Goal: Browse casually

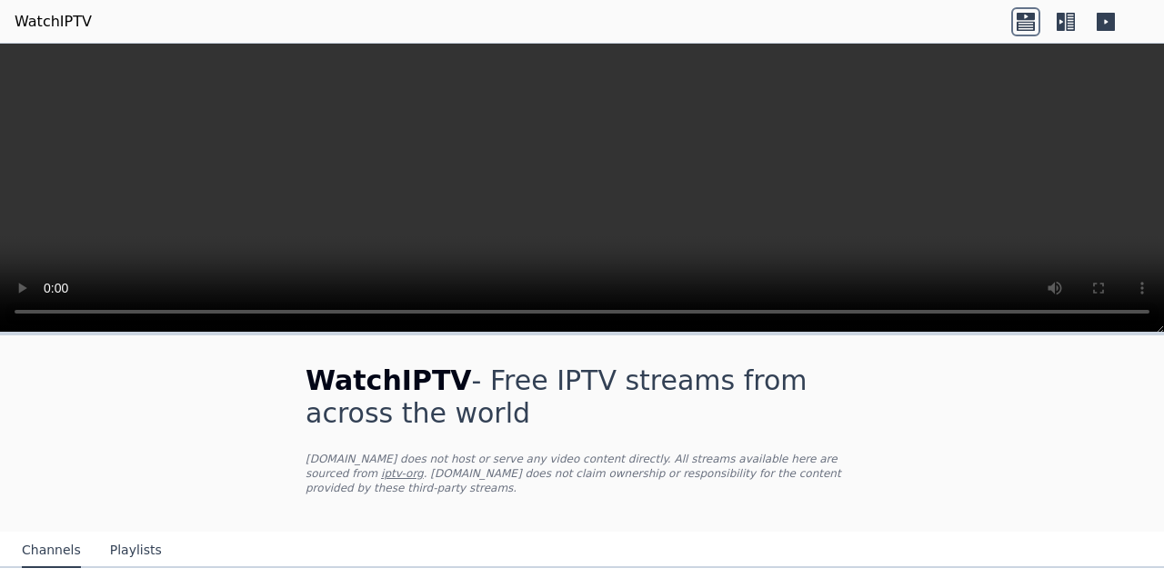
click at [1022, 25] on icon at bounding box center [1025, 21] width 29 height 29
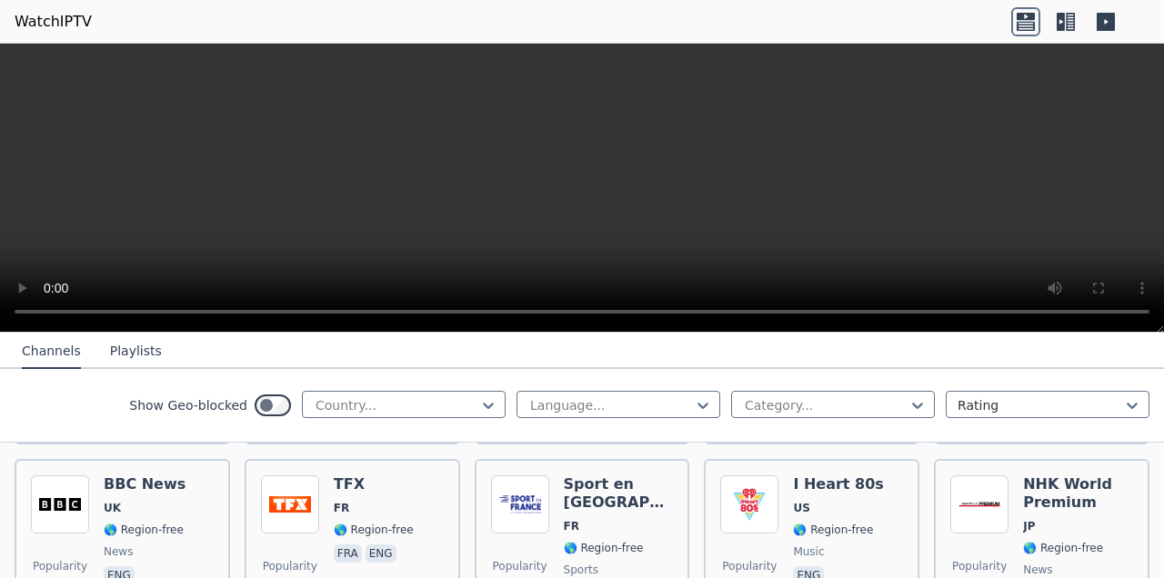
scroll to position [1280, 0]
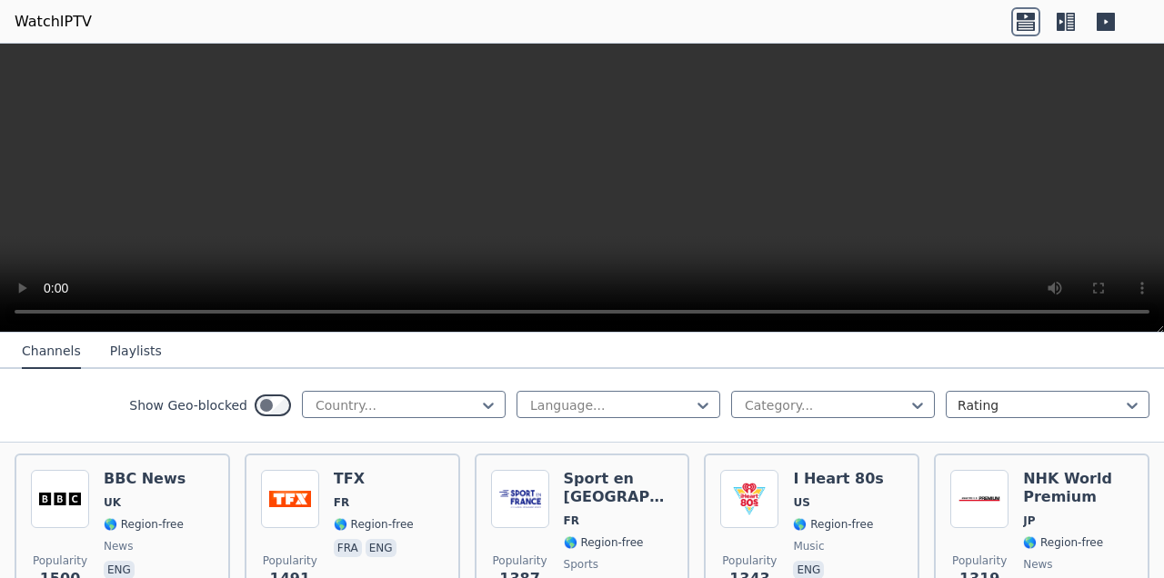
click at [125, 356] on button "Playlists" at bounding box center [136, 352] width 52 height 35
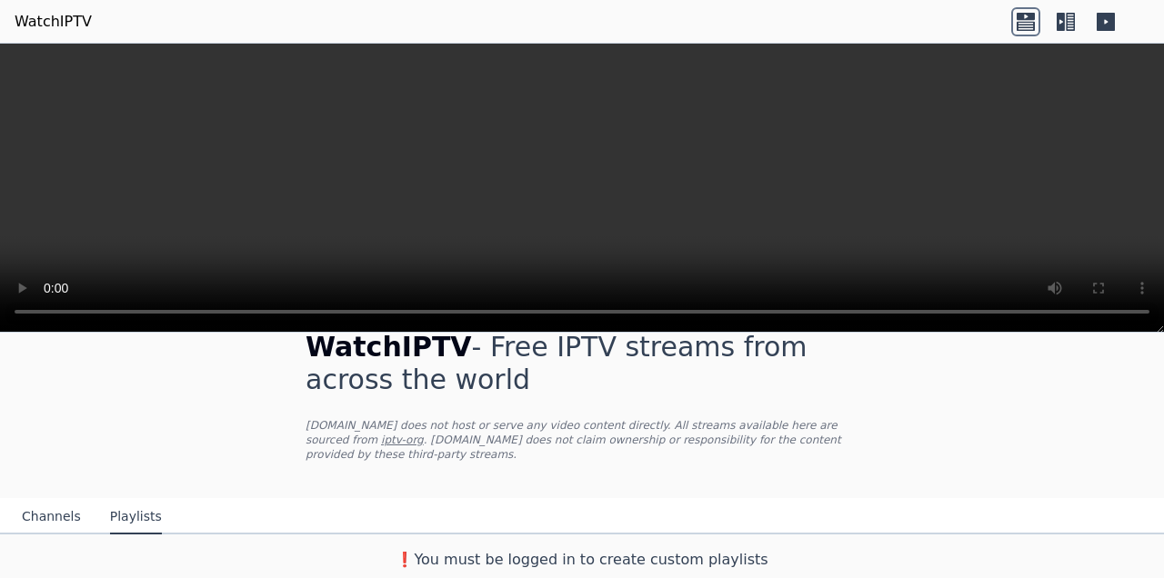
scroll to position [19, 0]
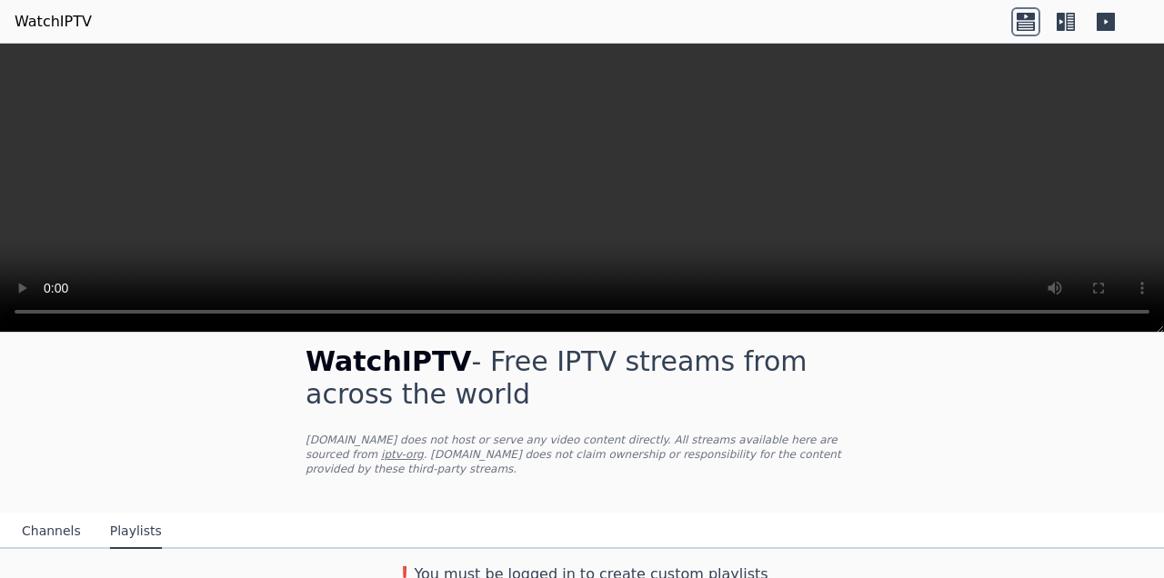
click at [49, 523] on button "Channels" at bounding box center [51, 532] width 59 height 35
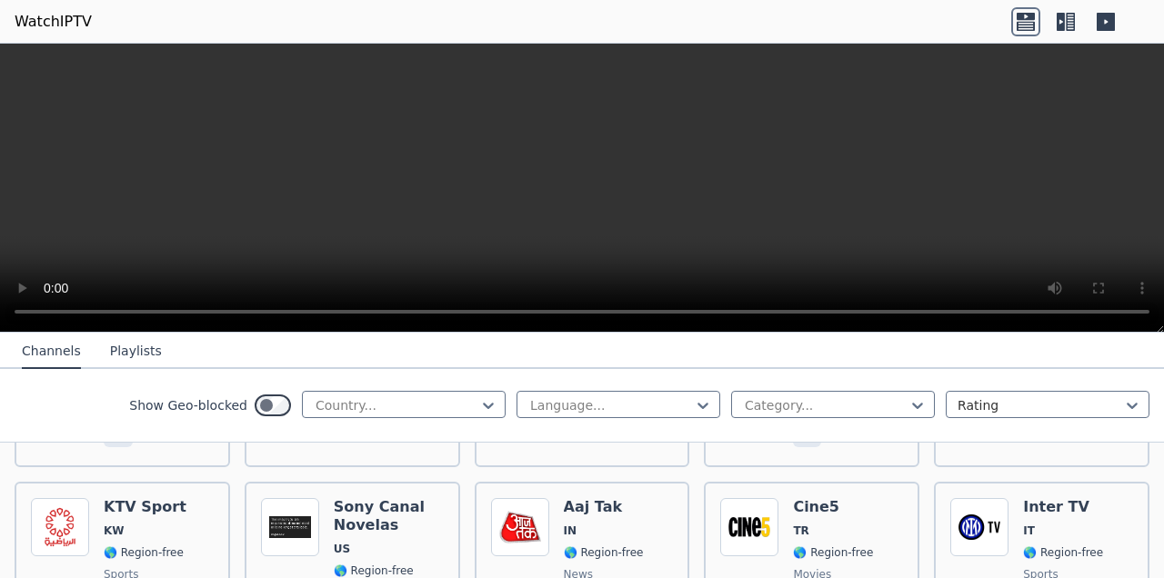
scroll to position [1624, 0]
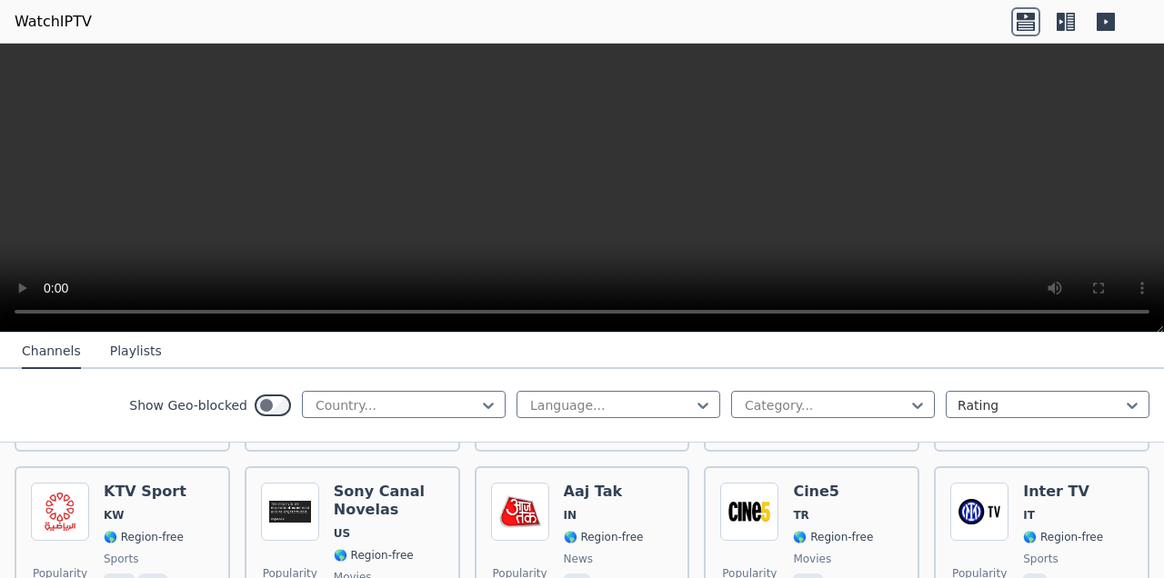
click at [1108, 29] on icon at bounding box center [1106, 22] width 18 height 18
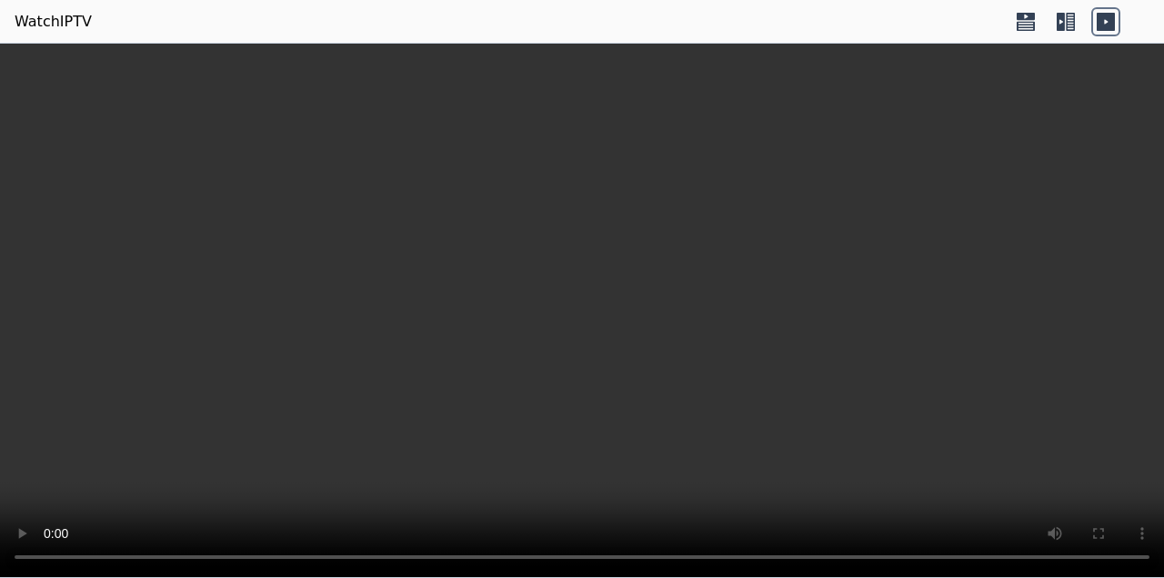
click at [1061, 15] on icon at bounding box center [1061, 22] width 8 height 18
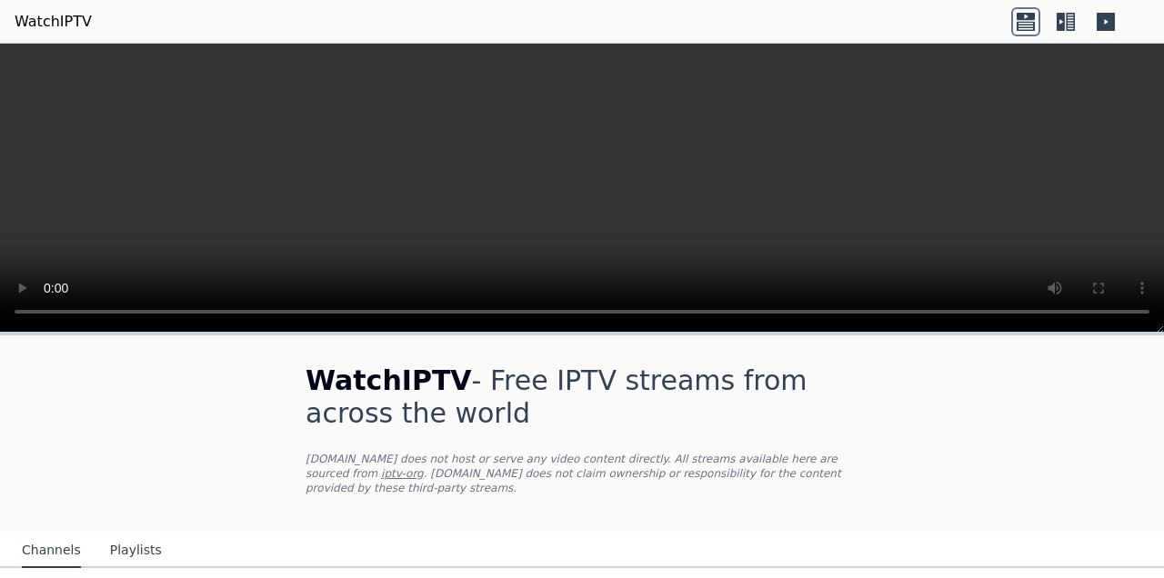
click at [1105, 22] on icon at bounding box center [1105, 21] width 29 height 29
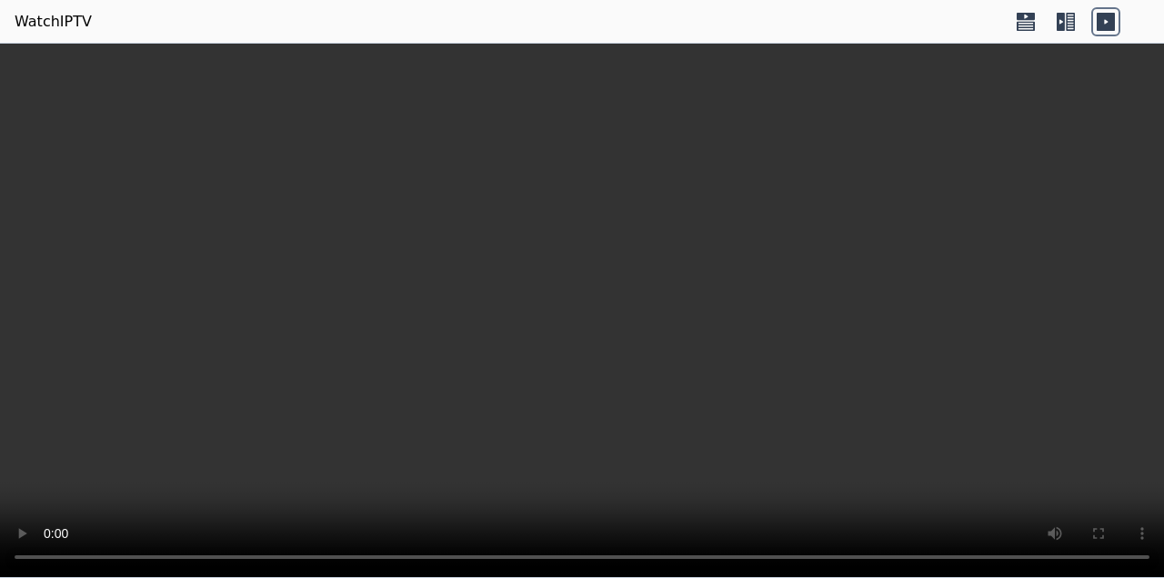
click at [1058, 17] on icon at bounding box center [1061, 22] width 8 height 18
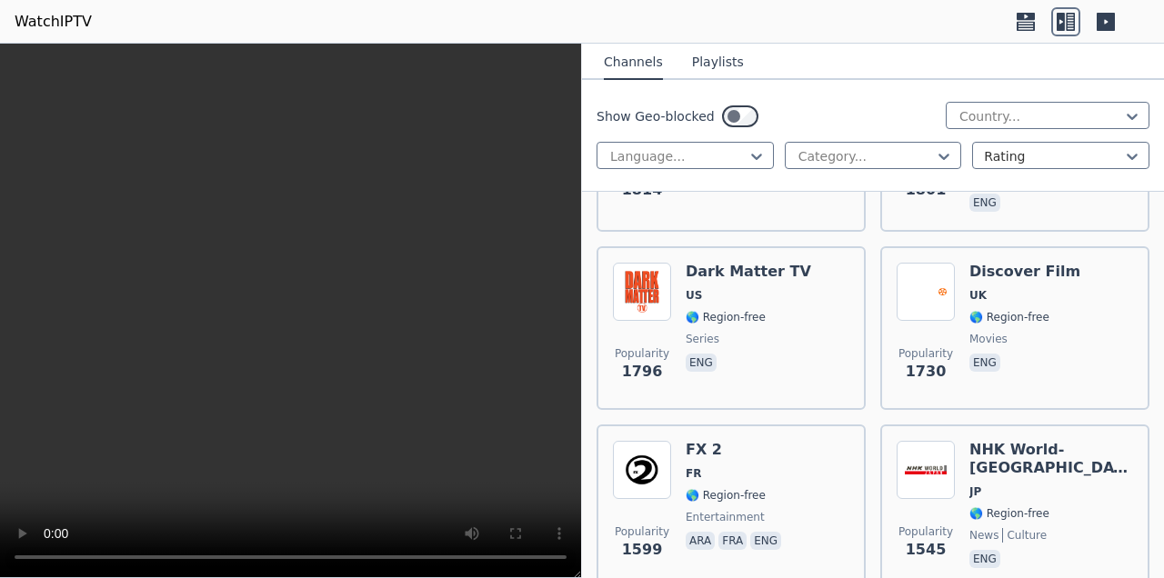
scroll to position [2487, 0]
